Goal: Navigation & Orientation: Understand site structure

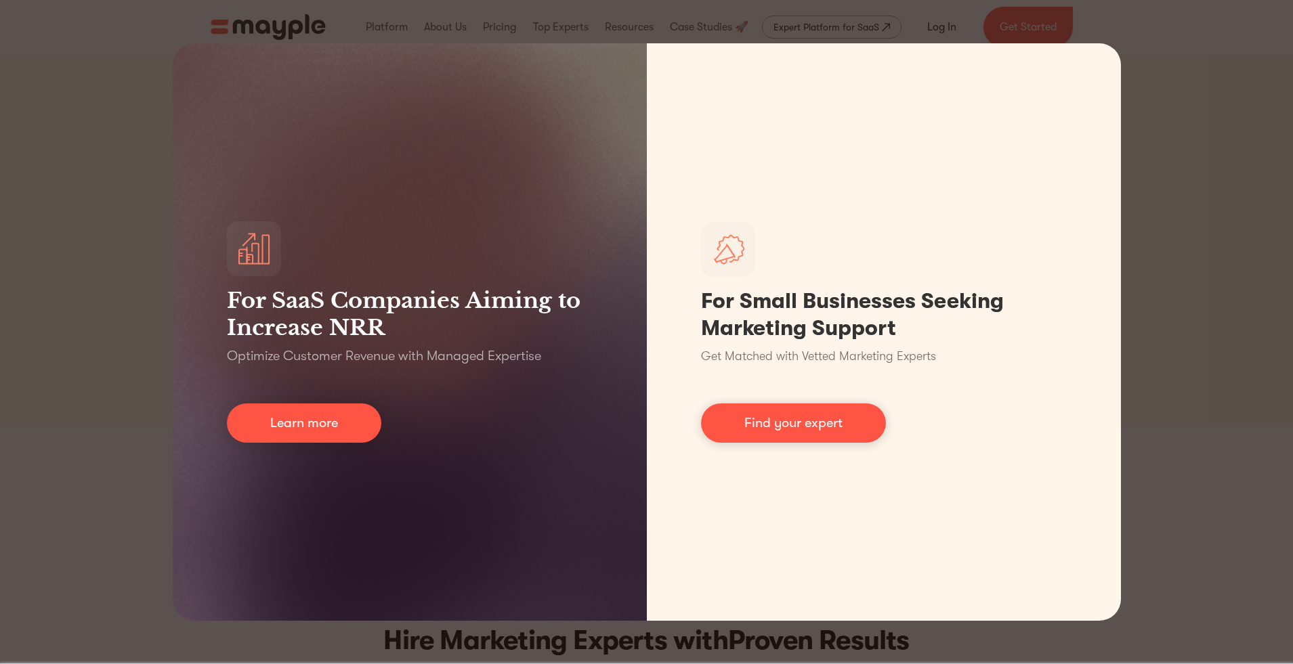
click at [1229, 307] on div "For SaaS Companies Aiming to Increase NRR Optimize Customer Revenue with Manage…" at bounding box center [646, 332] width 1293 height 664
click at [1154, 251] on div "For SaaS Companies Aiming to Increase NRR Optimize Customer Revenue with Manage…" at bounding box center [646, 332] width 1293 height 664
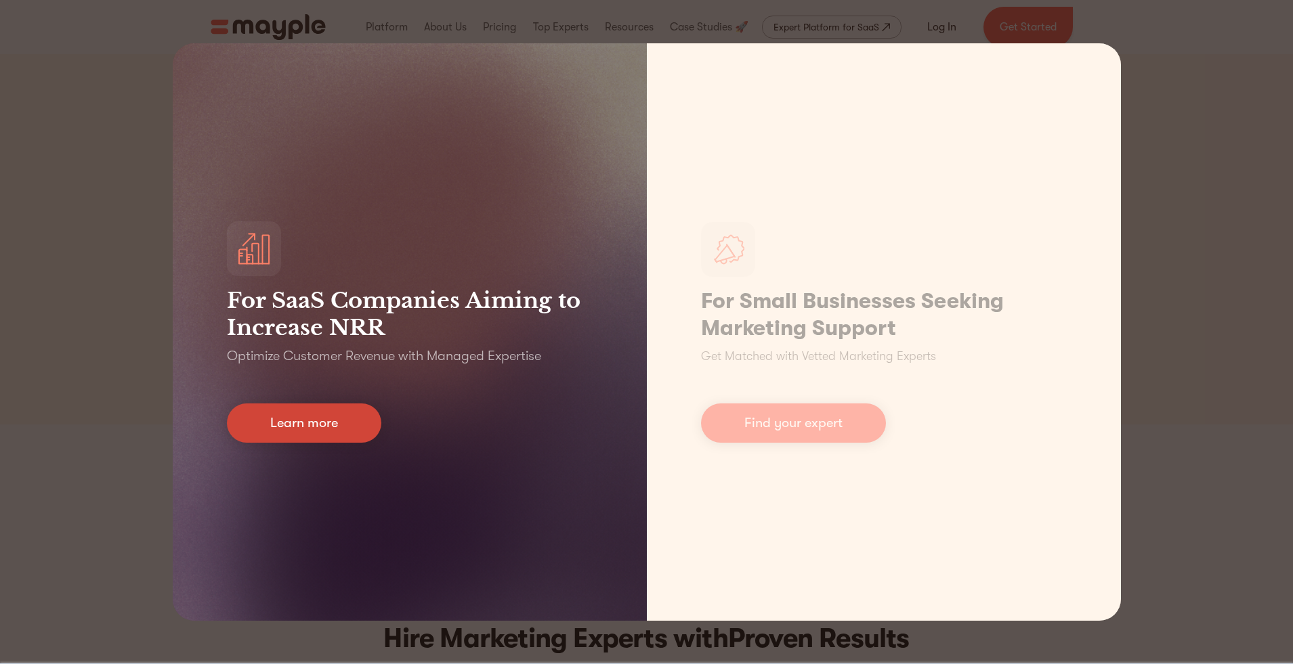
click at [362, 429] on link "Learn more" at bounding box center [304, 423] width 154 height 39
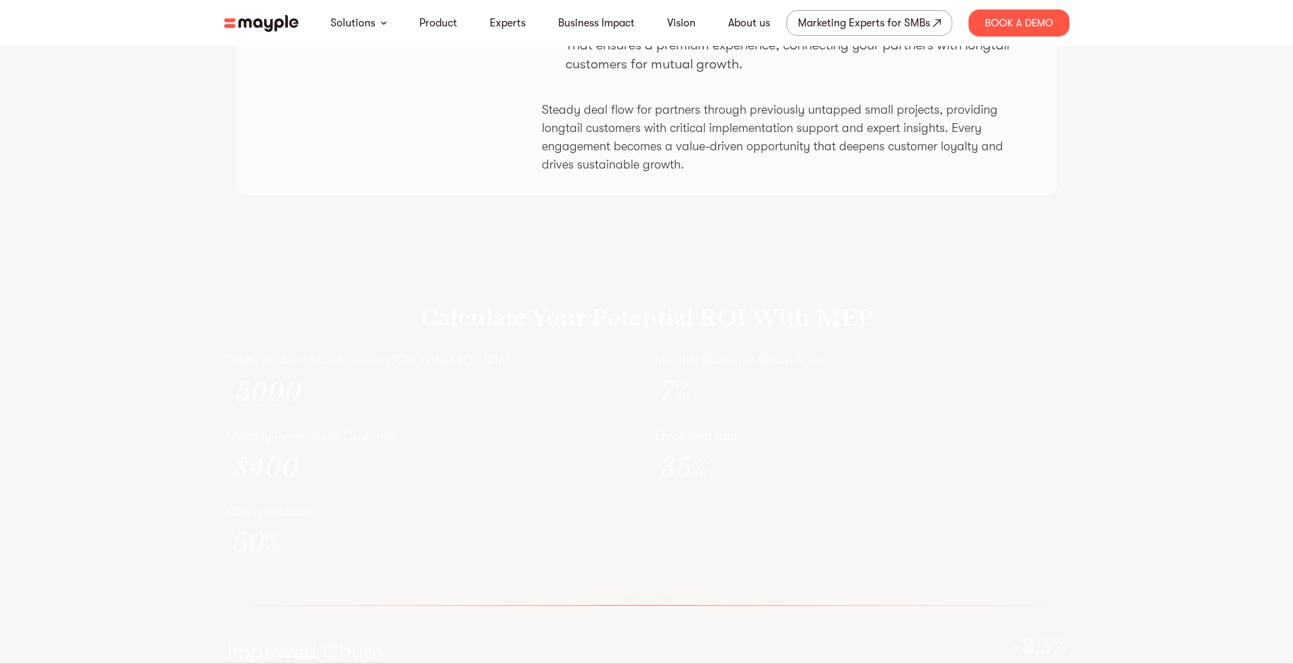
scroll to position [3513, 0]
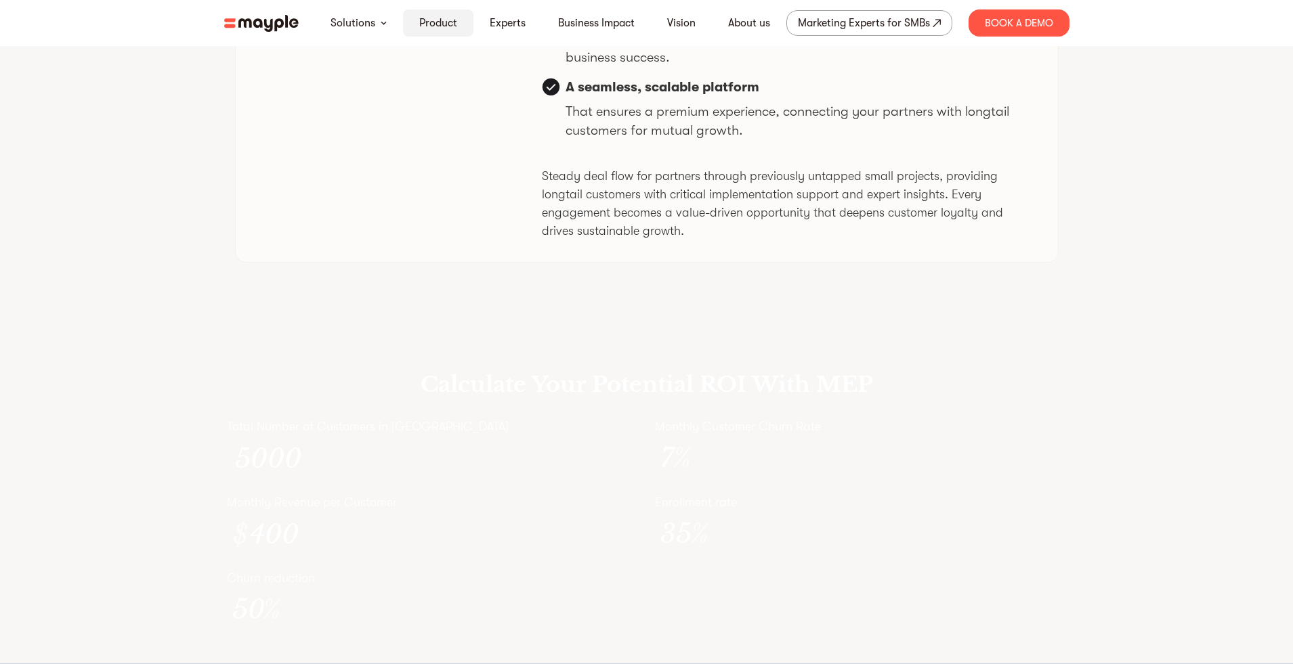
click at [436, 20] on link "Product" at bounding box center [438, 23] width 38 height 16
click at [435, 21] on link "Product" at bounding box center [438, 23] width 38 height 16
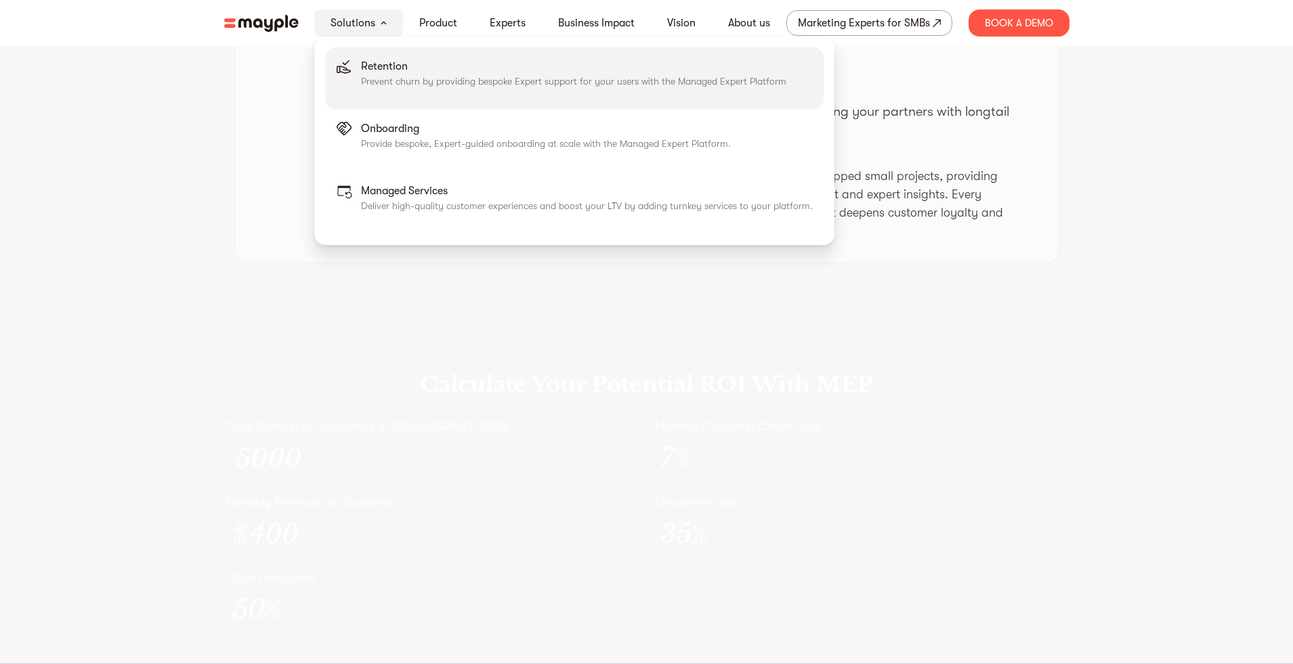
click at [383, 70] on p "Retention" at bounding box center [573, 66] width 425 height 16
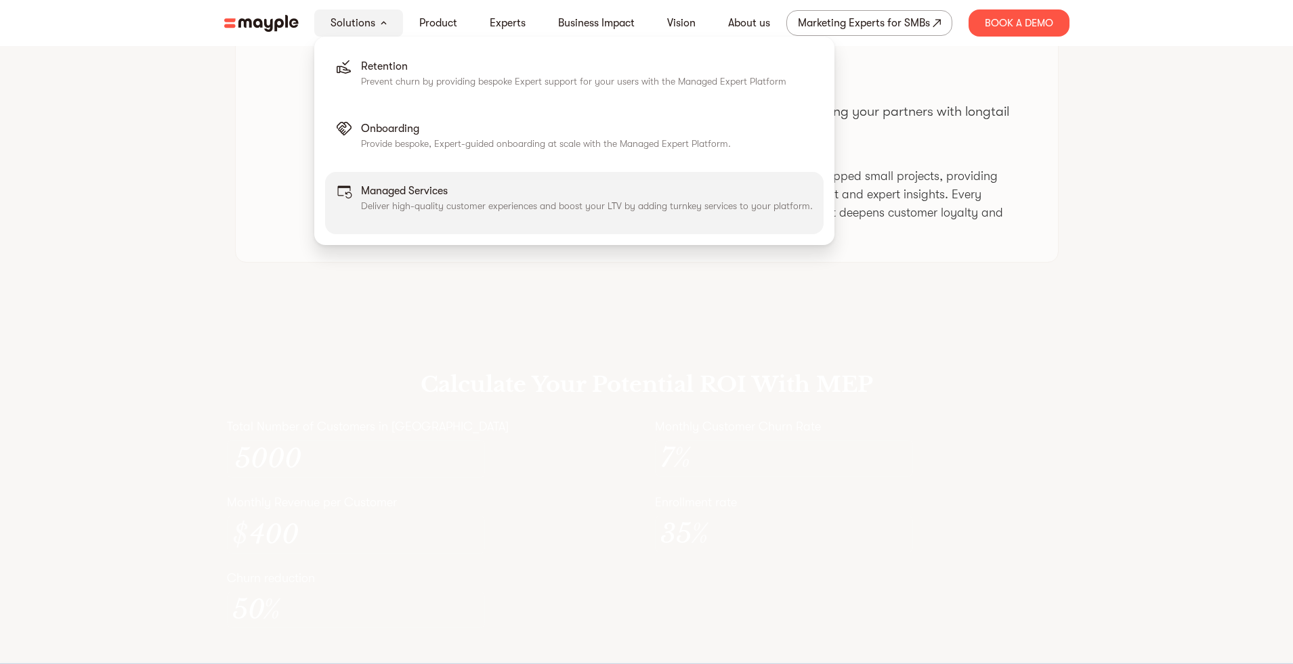
click at [389, 192] on p "Managed Services" at bounding box center [587, 191] width 452 height 16
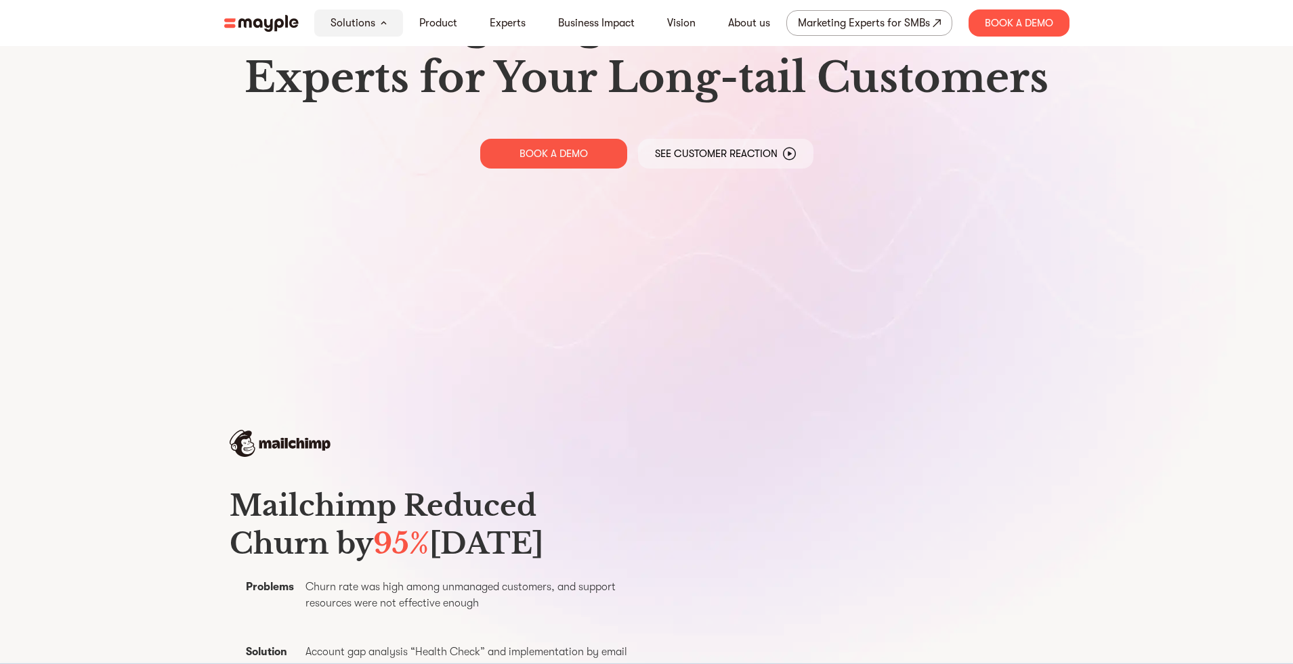
scroll to position [0, 0]
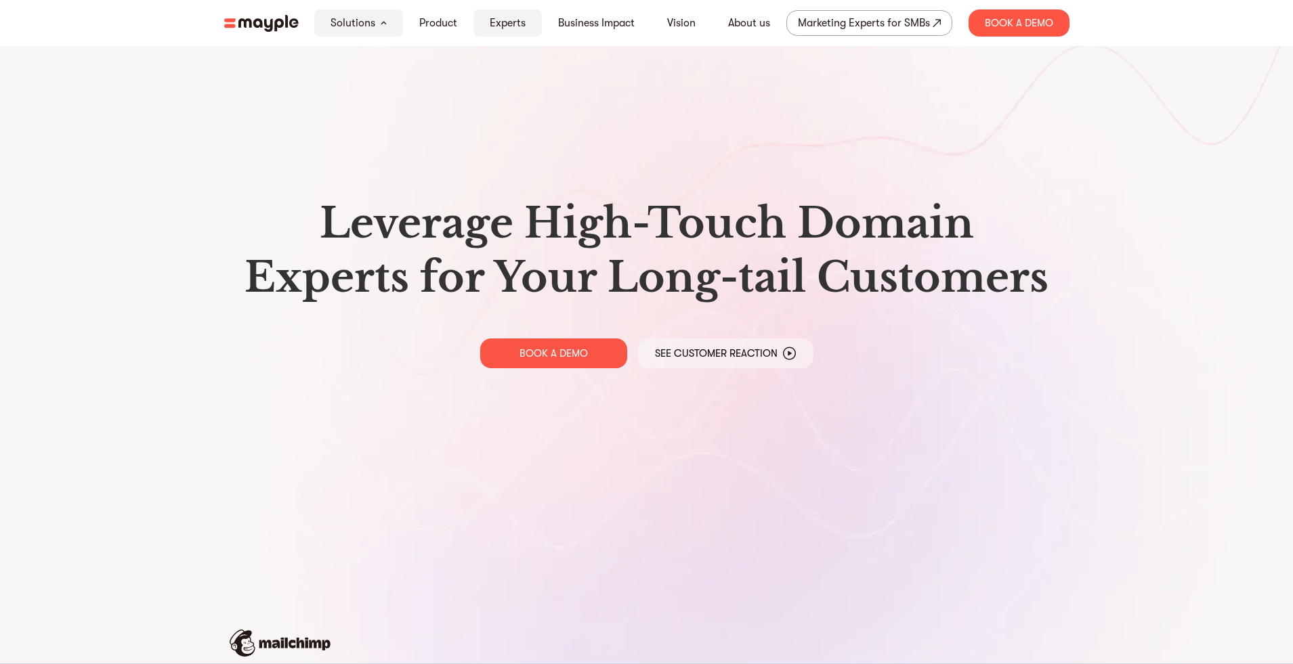
click at [500, 17] on link "Experts" at bounding box center [508, 23] width 36 height 16
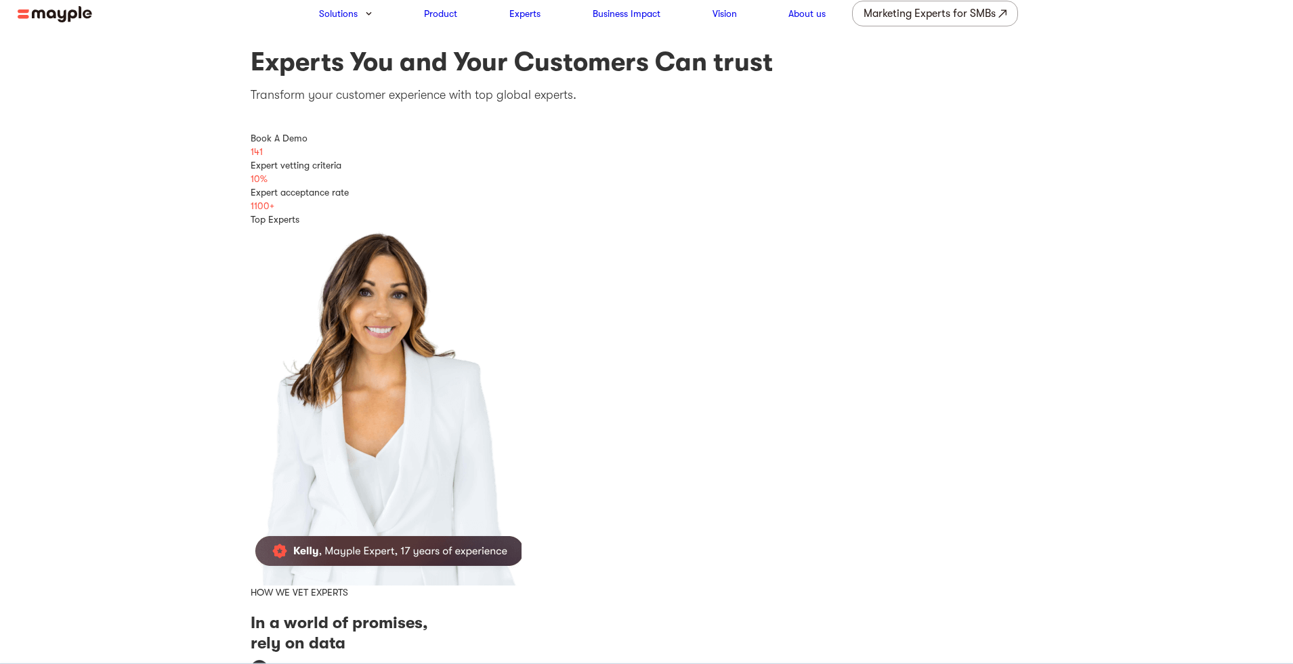
scroll to position [22, 0]
